Goal: Information Seeking & Learning: Check status

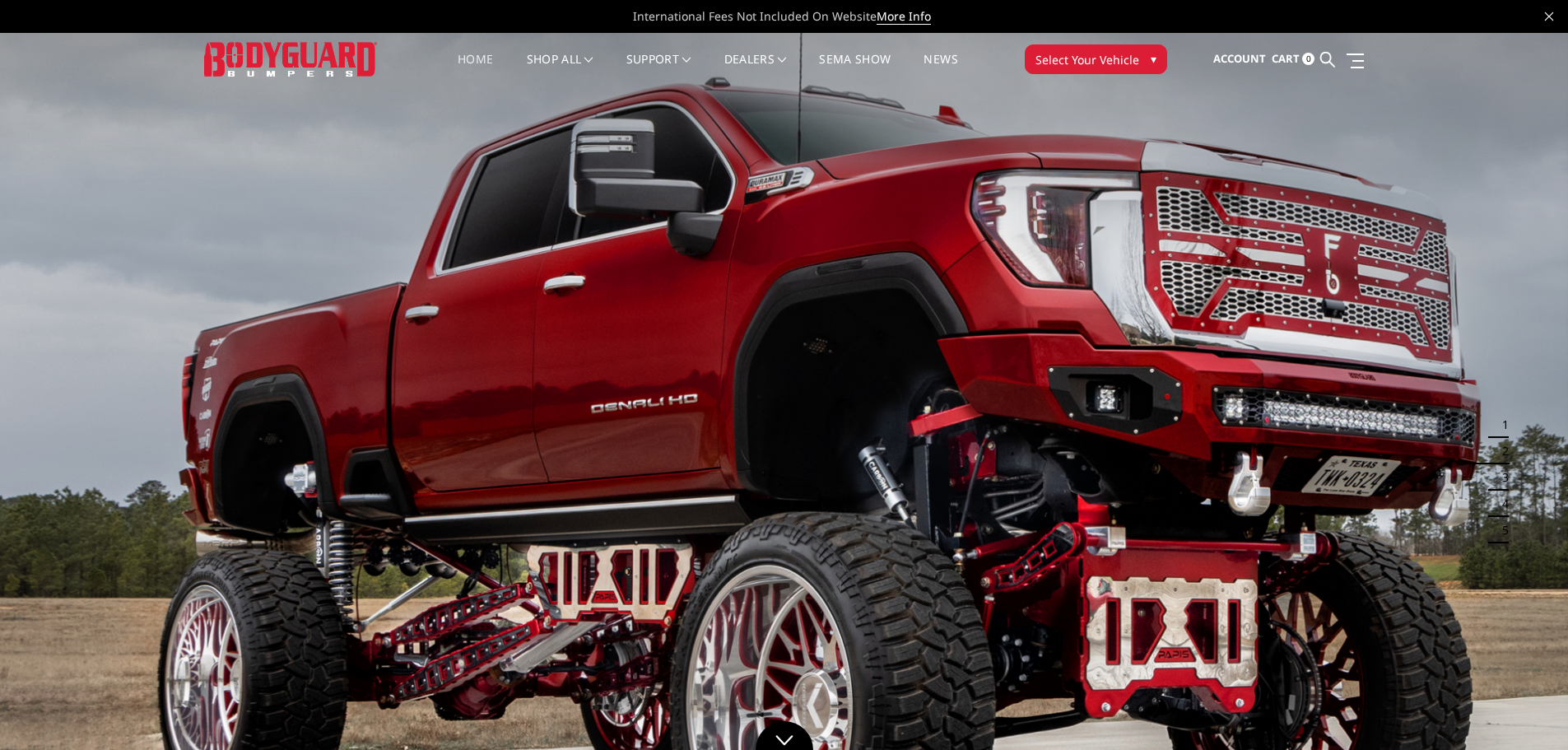
click at [1233, 52] on span "Account" at bounding box center [1240, 59] width 53 height 15
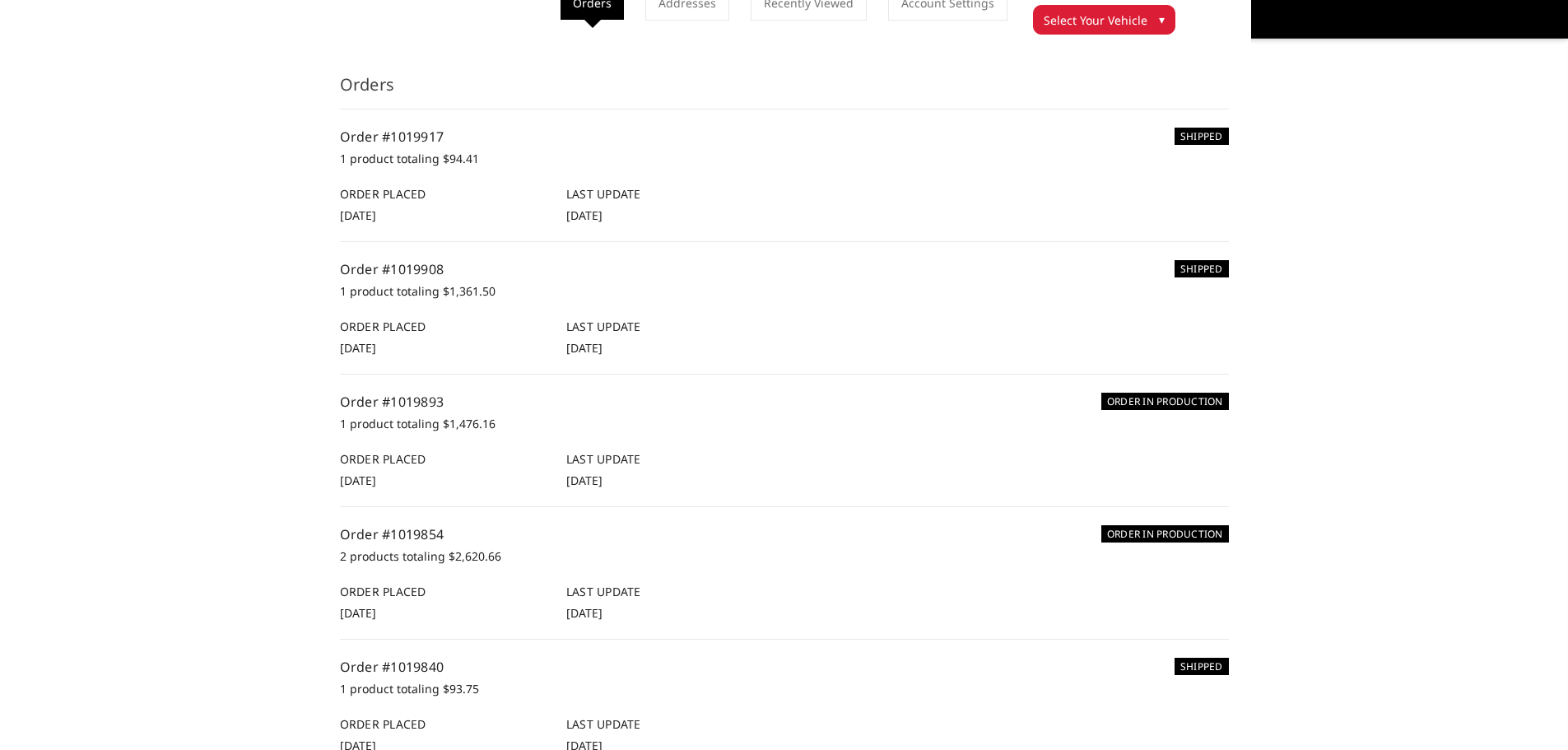
scroll to position [165, 0]
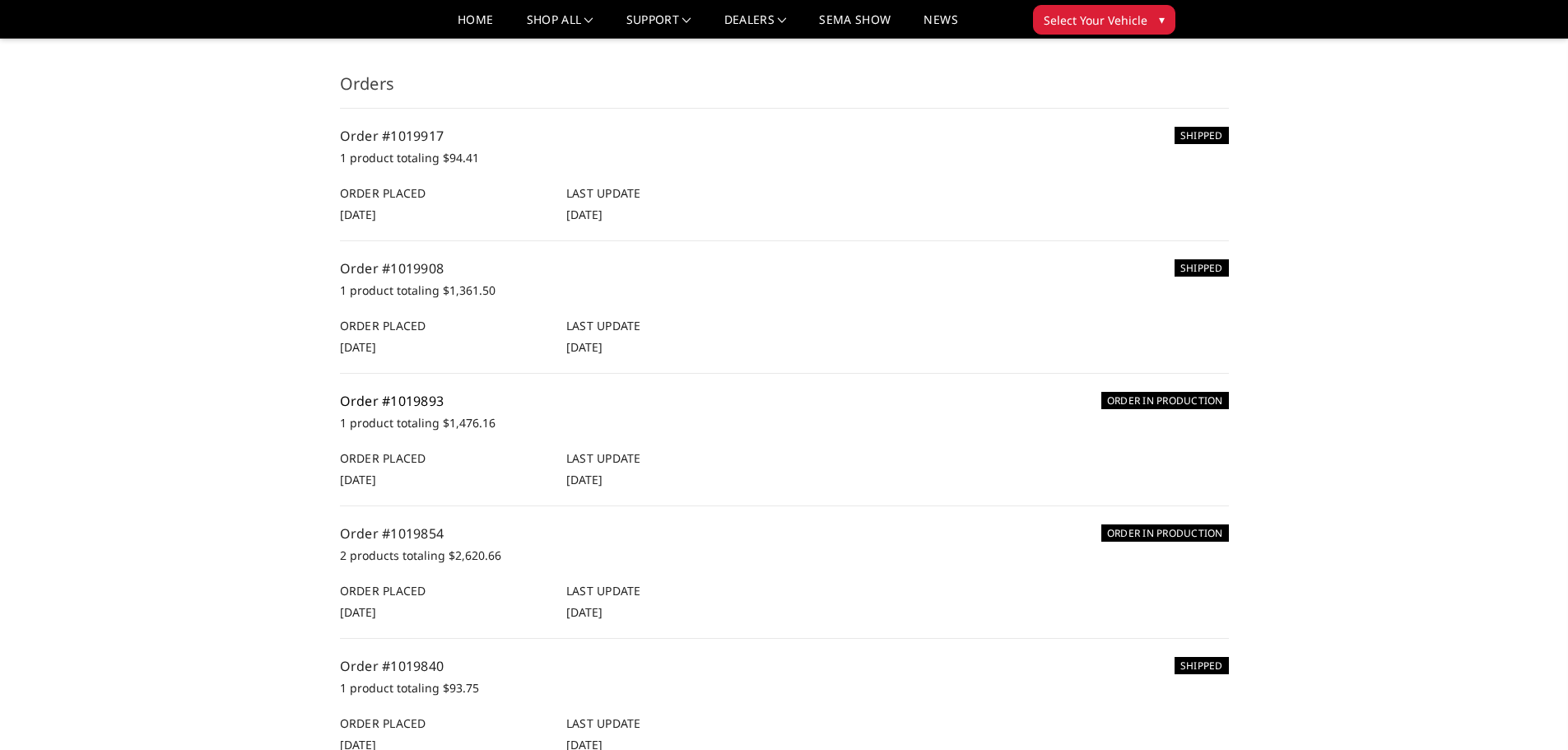
click at [413, 410] on link "Order #1019893" at bounding box center [392, 401] width 104 height 18
